Goal: Task Accomplishment & Management: Manage account settings

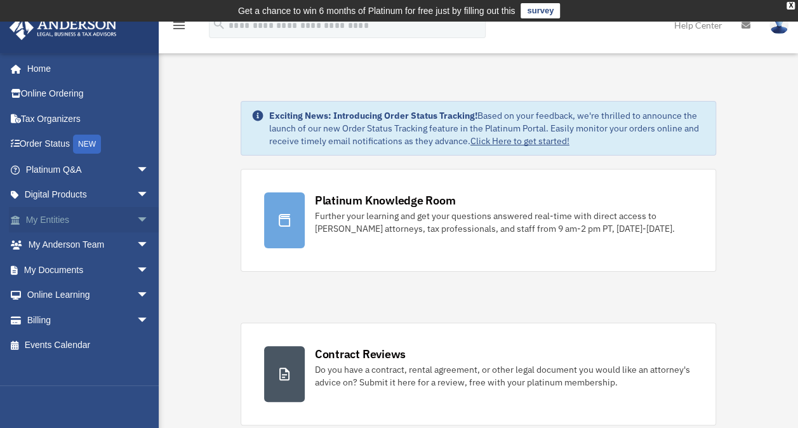
click at [43, 221] on link "My Entities arrow_drop_down" at bounding box center [88, 219] width 159 height 25
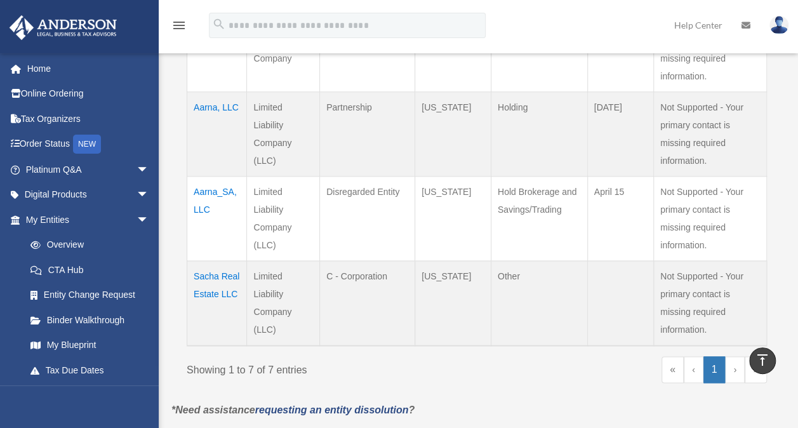
scroll to position [635, 0]
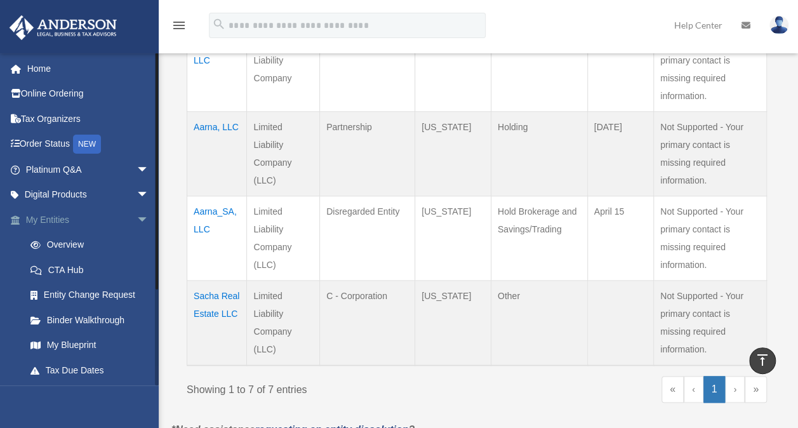
click at [136, 217] on span "arrow_drop_down" at bounding box center [148, 220] width 25 height 26
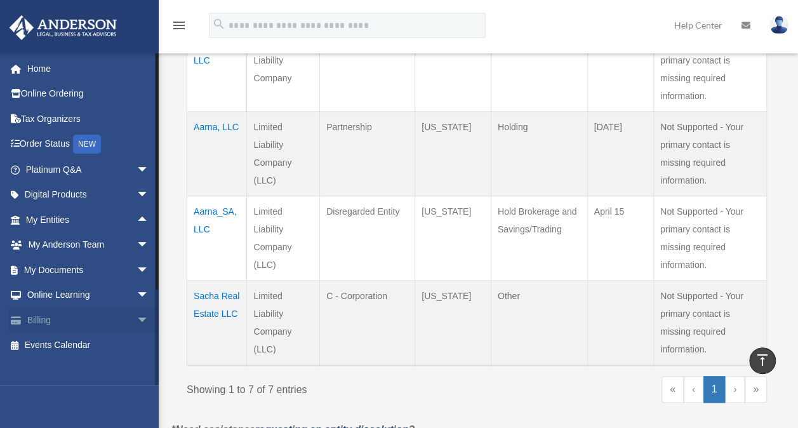
click at [136, 320] on span "arrow_drop_down" at bounding box center [148, 320] width 25 height 26
click at [63, 344] on link "$ Open Invoices" at bounding box center [93, 346] width 150 height 26
